Goal: Check status: Check status

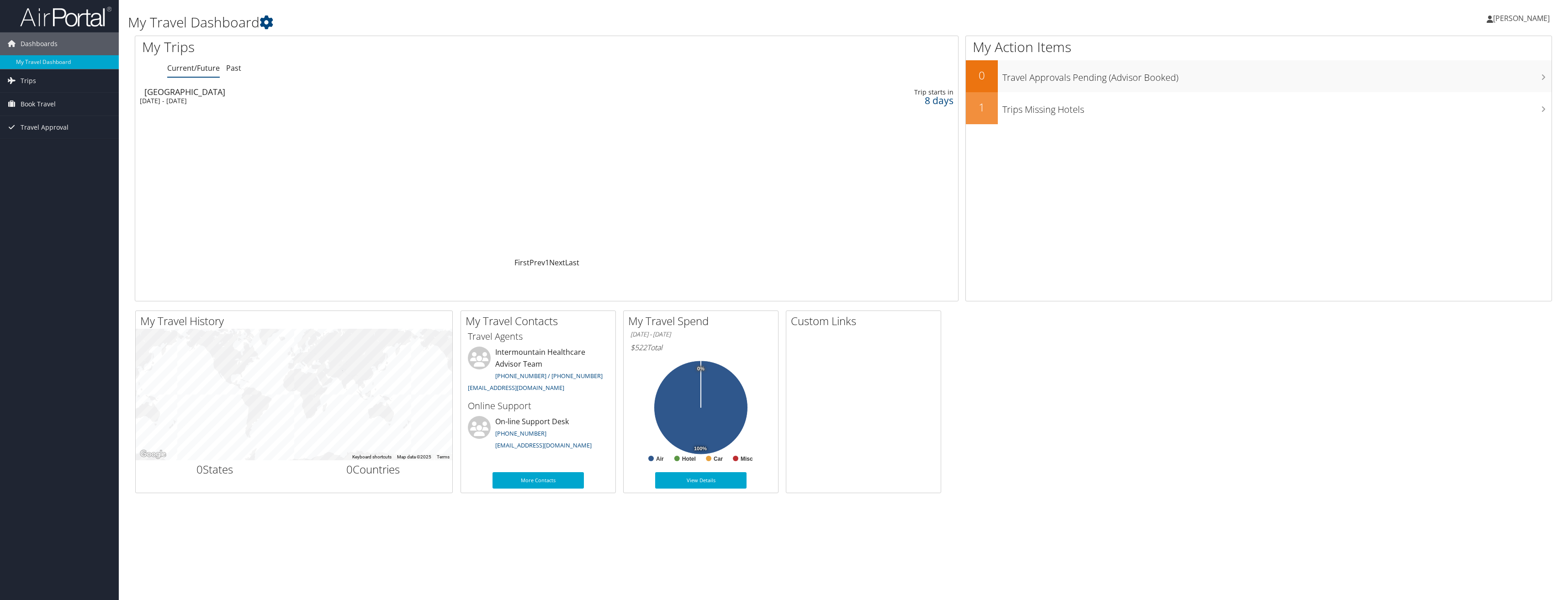
click at [201, 96] on td "[GEOGRAPHIC_DATA] [DATE] - [DATE]" at bounding box center [385, 96] width 501 height 26
click at [508, 389] on link "[EMAIL_ADDRESS][DOMAIN_NAME]" at bounding box center [516, 388] width 96 height 9
click at [208, 99] on div "[DATE] - [DATE]" at bounding box center [386, 101] width 492 height 9
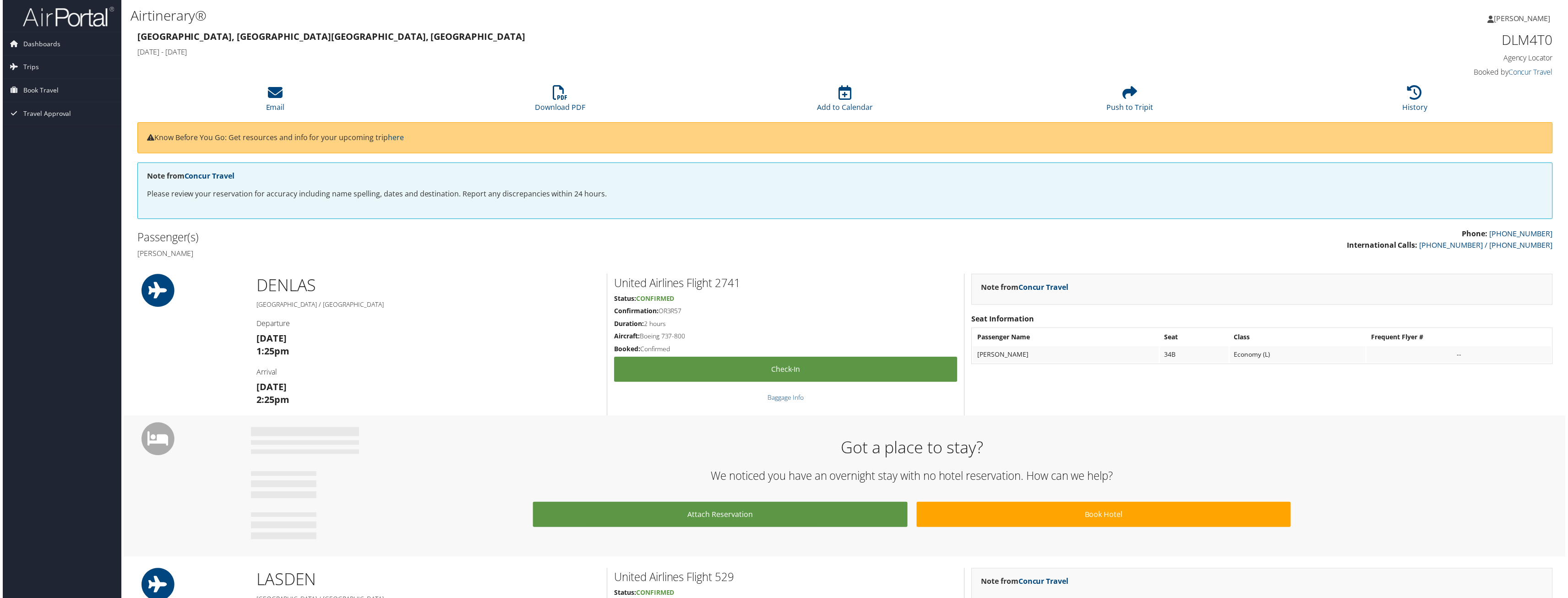
drag, startPoint x: 682, startPoint y: 311, endPoint x: 661, endPoint y: 309, distance: 21.1
click at [661, 309] on h5 "Confirmation: OR3R57" at bounding box center [786, 312] width 344 height 9
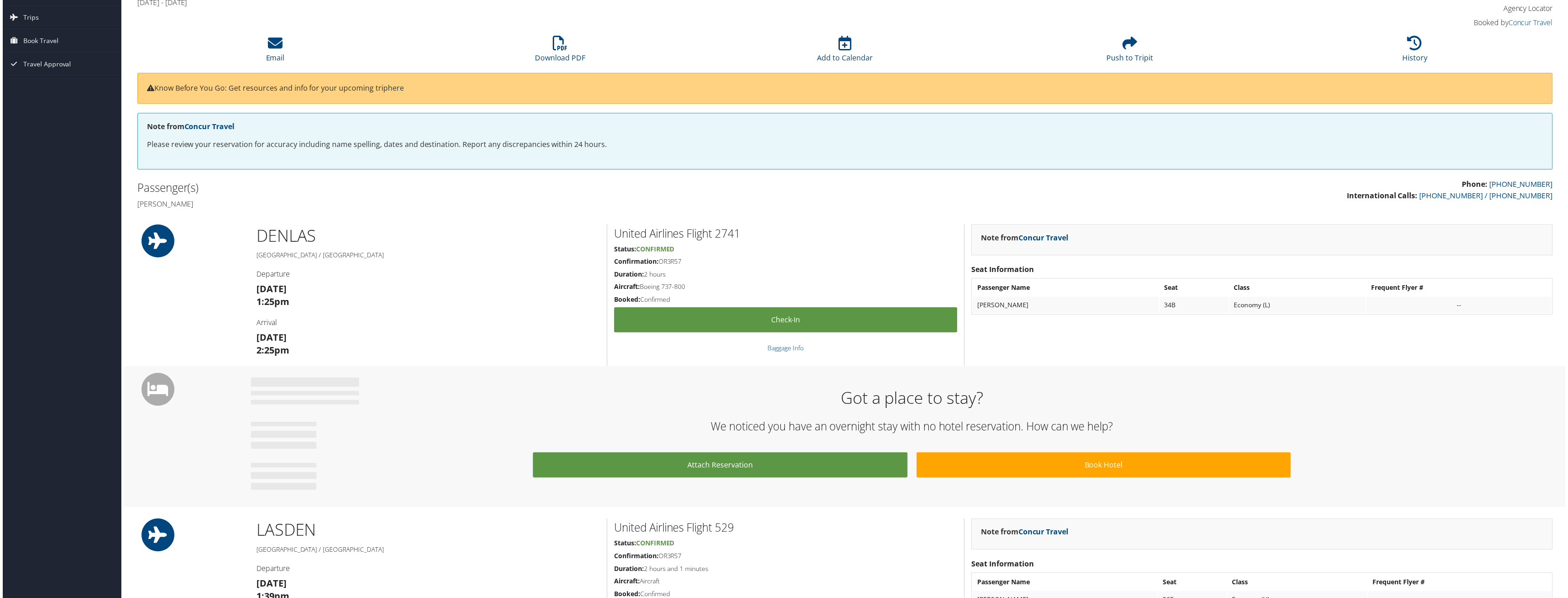
scroll to position [137, 0]
